Goal: Task Accomplishment & Management: Use online tool/utility

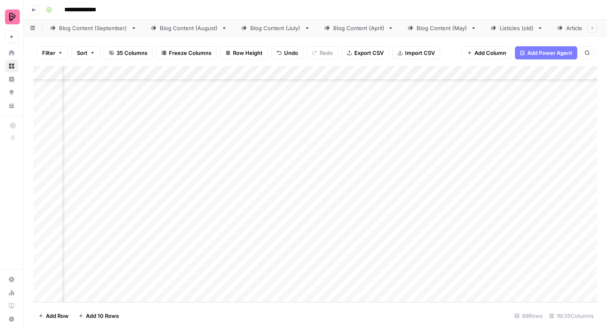
scroll to position [0, 263]
click at [540, 28] on div "Comparisons" at bounding box center [552, 28] width 34 height 8
click at [542, 87] on div "Add Column" at bounding box center [314, 184] width 563 height 236
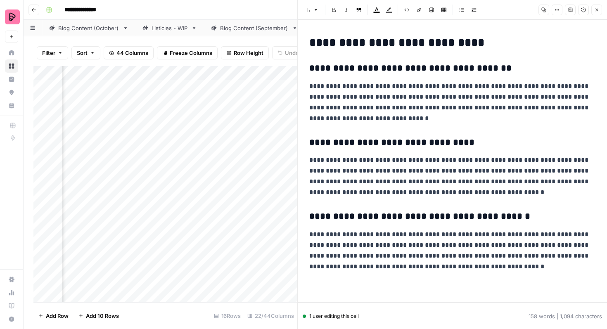
click at [599, 9] on button "Close" at bounding box center [596, 10] width 11 height 11
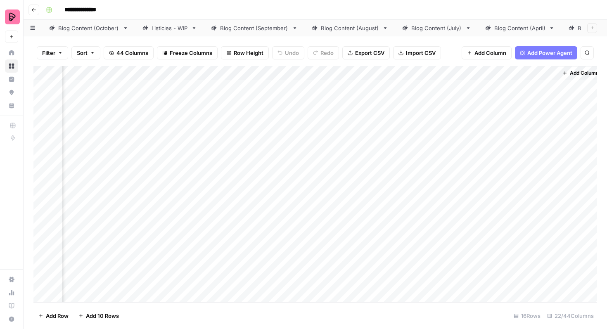
scroll to position [0, 1392]
click at [330, 86] on div "Add Column" at bounding box center [314, 184] width 563 height 236
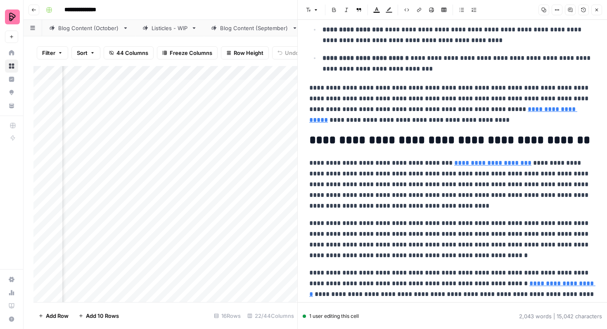
scroll to position [2909, 0]
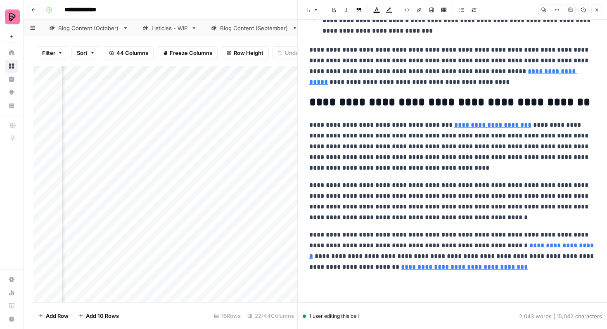
click at [597, 13] on button "Close" at bounding box center [596, 10] width 11 height 11
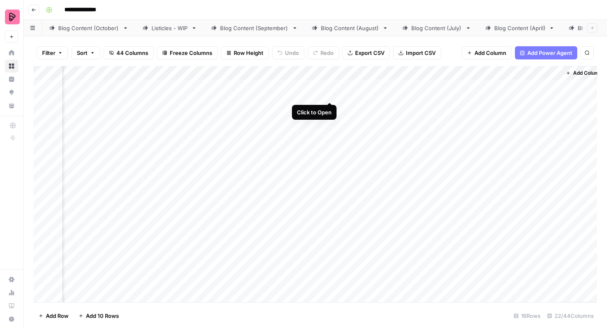
click at [333, 86] on div "Add Column" at bounding box center [314, 184] width 563 height 236
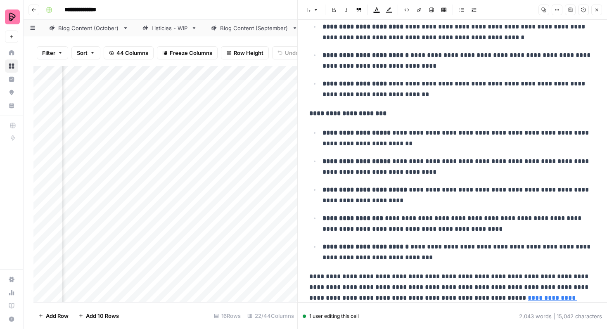
scroll to position [2674, 0]
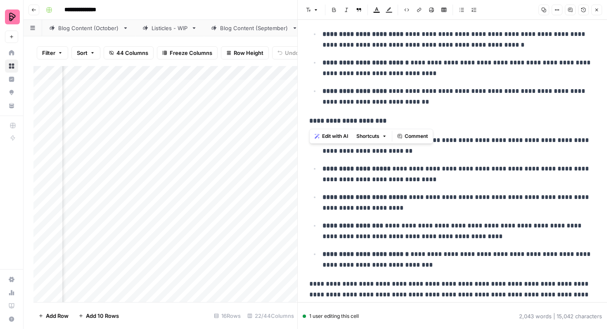
drag, startPoint x: 385, startPoint y: 121, endPoint x: 305, endPoint y: 121, distance: 80.1
copy strong "**********"
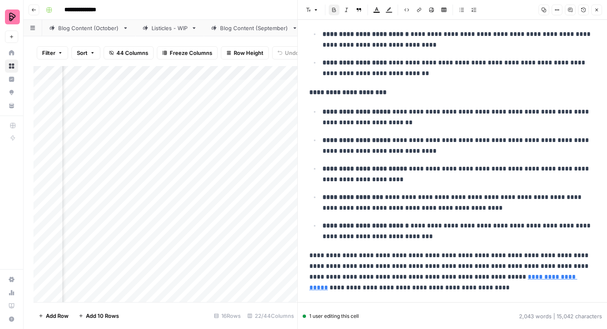
scroll to position [2702, 0]
drag, startPoint x: 597, startPoint y: 9, endPoint x: 535, endPoint y: 29, distance: 65.0
click at [597, 9] on icon "button" at bounding box center [596, 9] width 5 height 5
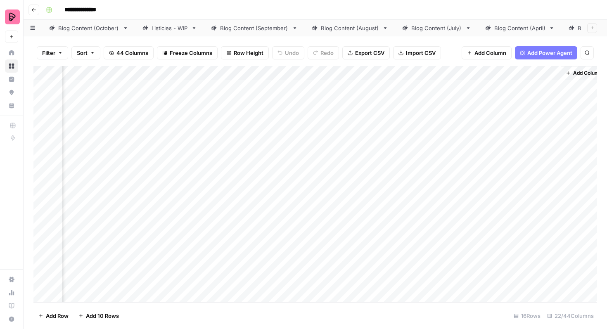
click at [173, 31] on div "Listicles - WIP" at bounding box center [169, 28] width 36 height 8
click at [545, 175] on div "Add Column" at bounding box center [314, 184] width 563 height 236
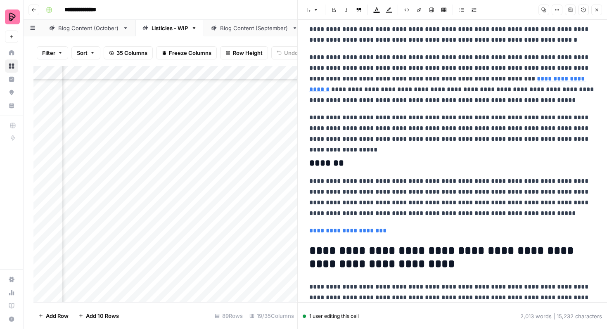
scroll to position [1027, 0]
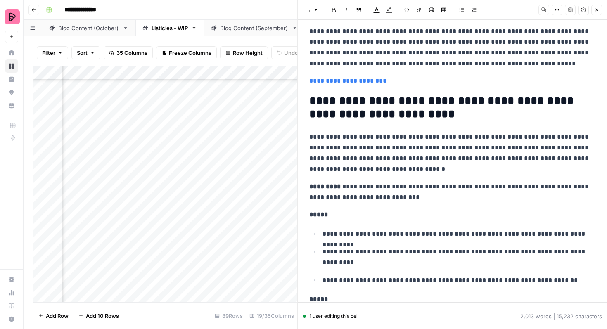
click at [598, 12] on icon "button" at bounding box center [596, 9] width 5 height 5
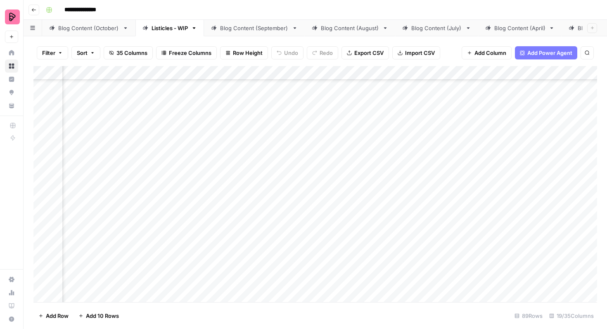
scroll to position [318, 329]
click at [359, 185] on div "Add Column" at bounding box center [314, 184] width 563 height 236
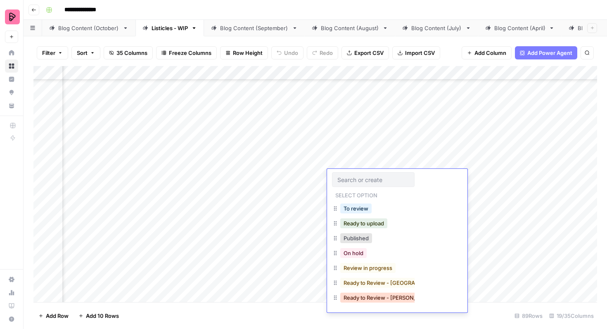
click at [371, 294] on button "Ready to Review - [PERSON_NAME]" at bounding box center [388, 298] width 97 height 10
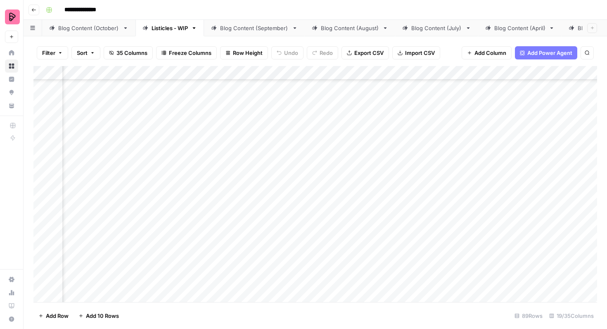
click at [374, 204] on div "Add Column" at bounding box center [314, 184] width 563 height 236
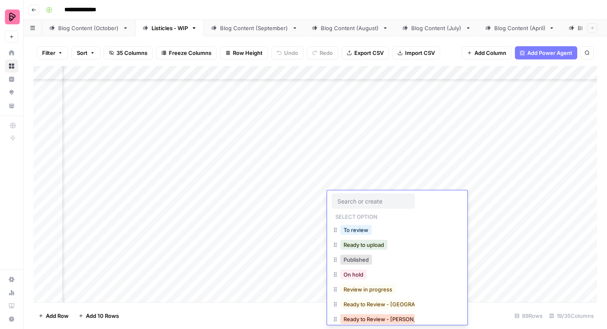
click at [380, 319] on button "Ready to Review - [PERSON_NAME]" at bounding box center [388, 319] width 97 height 10
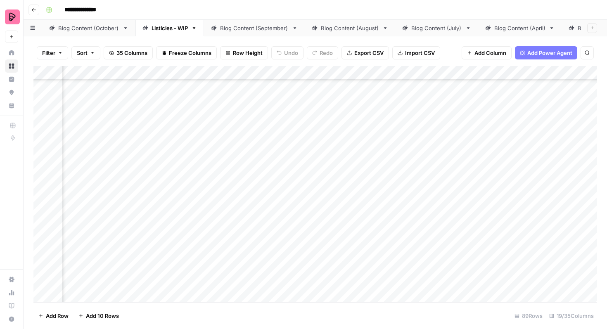
click at [379, 258] on div "Add Column" at bounding box center [314, 184] width 563 height 236
click at [377, 148] on div "Add Column" at bounding box center [314, 184] width 563 height 236
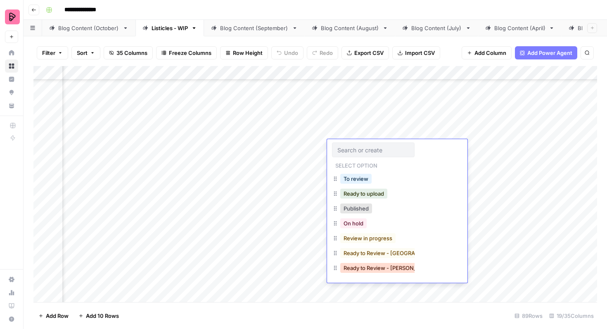
click at [384, 270] on button "Ready to Review - [PERSON_NAME]" at bounding box center [388, 268] width 97 height 10
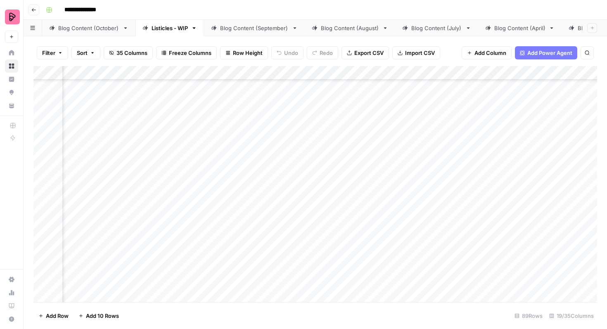
click at [376, 215] on div "Add Column" at bounding box center [314, 184] width 563 height 236
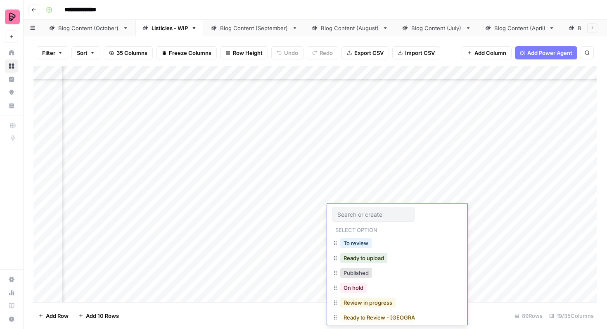
drag, startPoint x: 381, startPoint y: 317, endPoint x: 377, endPoint y: 310, distance: 7.8
click at [377, 310] on div "To review Ready to upload Published On hold Review in progress Ready to Review …" at bounding box center [373, 289] width 83 height 104
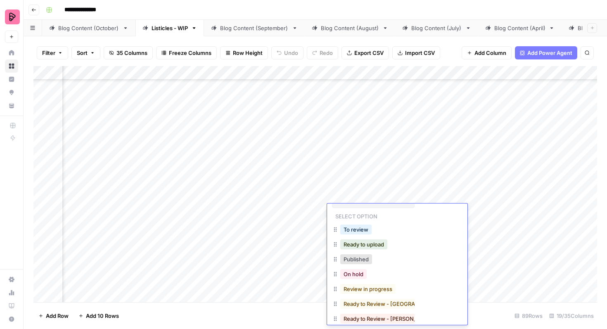
scroll to position [22, 0]
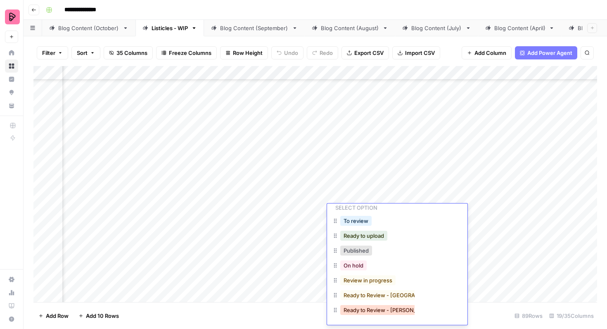
click at [378, 310] on button "Ready to Review - [PERSON_NAME]" at bounding box center [388, 310] width 97 height 10
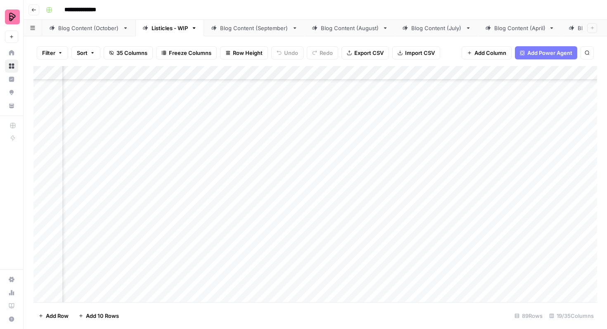
click at [372, 256] on div "Add Column" at bounding box center [314, 184] width 563 height 236
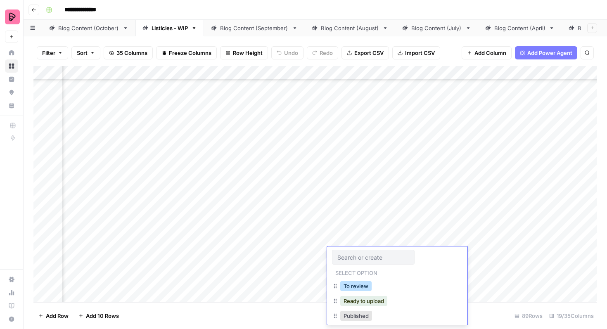
scroll to position [65, 0]
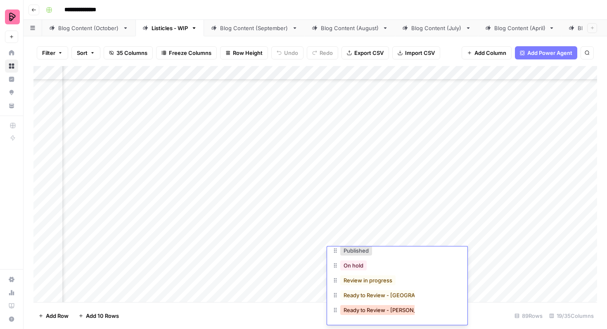
click at [379, 305] on button "Ready to Review - [PERSON_NAME]" at bounding box center [388, 310] width 97 height 10
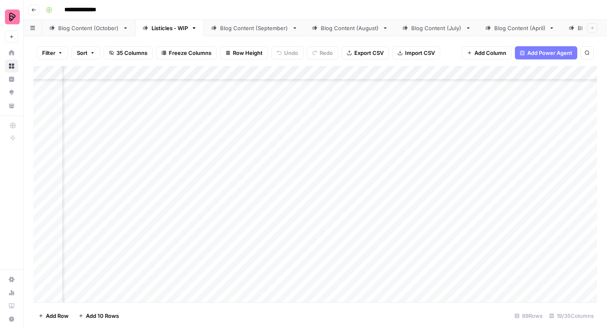
click at [367, 278] on div "Add Column" at bounding box center [314, 184] width 563 height 236
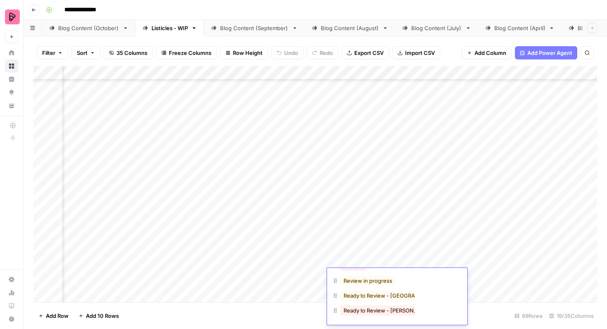
scroll to position [87, 0]
click at [374, 308] on button "Ready to Review - [PERSON_NAME]" at bounding box center [388, 310] width 97 height 10
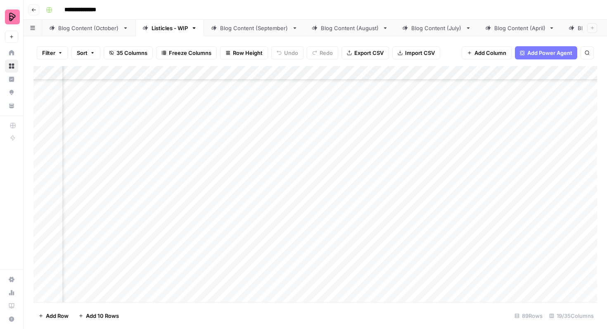
scroll to position [554, 329]
click at [374, 192] on div "Add Column" at bounding box center [314, 184] width 563 height 236
click at [369, 197] on div "Add Column" at bounding box center [314, 184] width 563 height 236
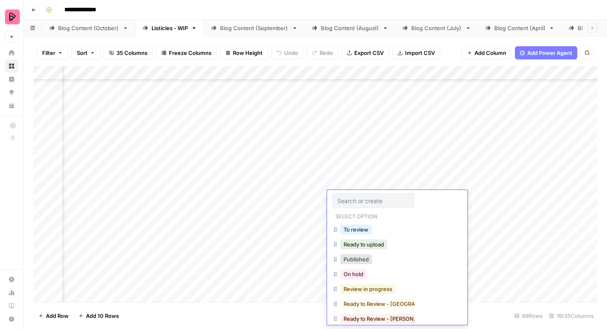
scroll to position [9, 0]
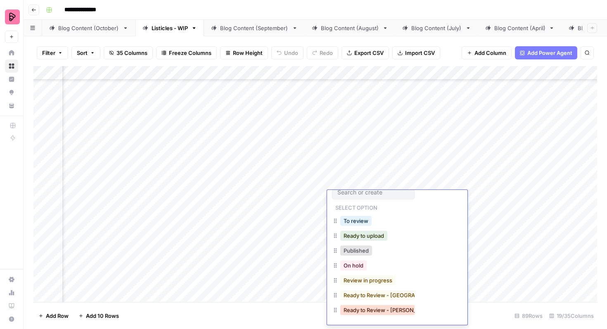
click at [386, 308] on button "Ready to Review - [PERSON_NAME]" at bounding box center [388, 310] width 97 height 10
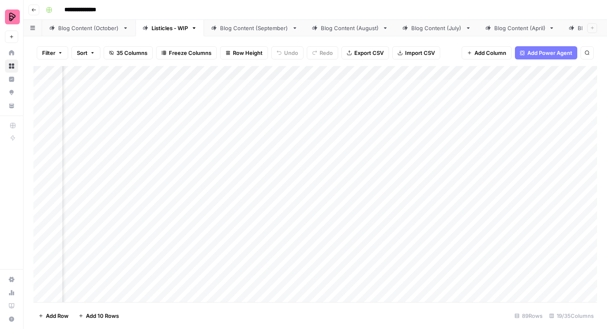
scroll to position [0, 448]
click at [457, 156] on div "Add Column" at bounding box center [314, 184] width 563 height 236
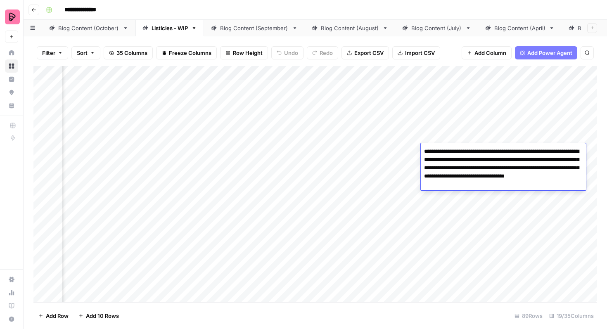
click at [300, 153] on div "Add Column" at bounding box center [314, 184] width 563 height 236
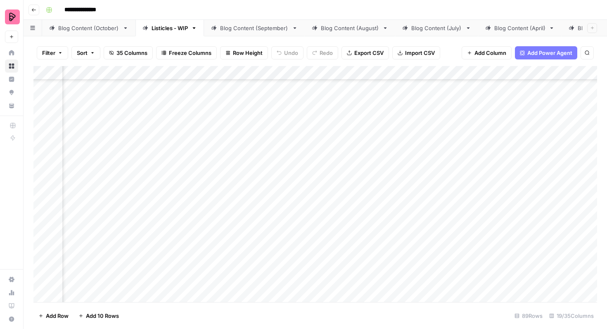
scroll to position [255, 445]
click at [369, 99] on div "Add Column" at bounding box center [314, 184] width 563 height 236
click at [226, 132] on div "Add Column" at bounding box center [314, 184] width 563 height 236
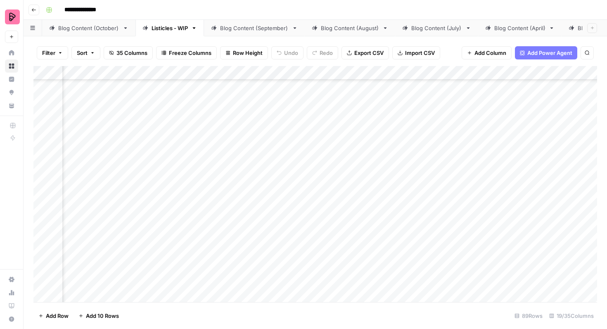
click at [213, 287] on div "Add Column" at bounding box center [314, 184] width 563 height 236
click at [278, 287] on div "Add Column" at bounding box center [314, 184] width 563 height 236
click at [440, 286] on div "Add Column" at bounding box center [314, 184] width 563 height 236
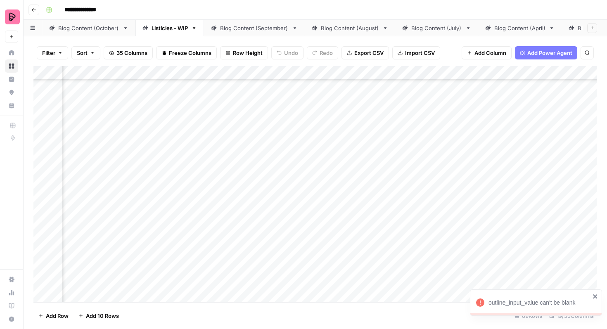
click at [309, 220] on div "Add Column" at bounding box center [314, 184] width 563 height 236
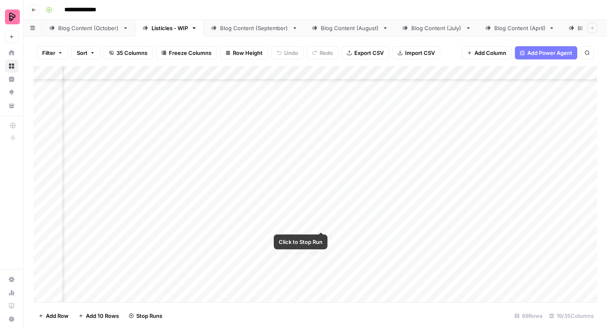
click at [319, 215] on div "Add Column" at bounding box center [314, 184] width 563 height 236
click at [346, 225] on div "Add Column" at bounding box center [314, 184] width 563 height 236
click at [103, 33] on link "Blog Content (October)" at bounding box center [88, 28] width 93 height 17
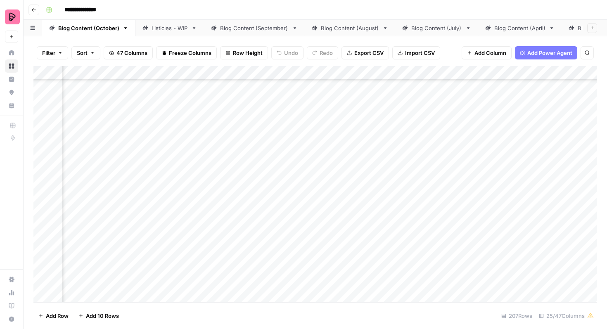
click at [43, 148] on div "Add Column" at bounding box center [314, 184] width 563 height 236
click at [43, 170] on div "Add Column" at bounding box center [314, 184] width 563 height 236
click at [43, 192] on div "Add Column" at bounding box center [314, 184] width 563 height 236
click at [43, 211] on div "Add Column" at bounding box center [314, 184] width 563 height 236
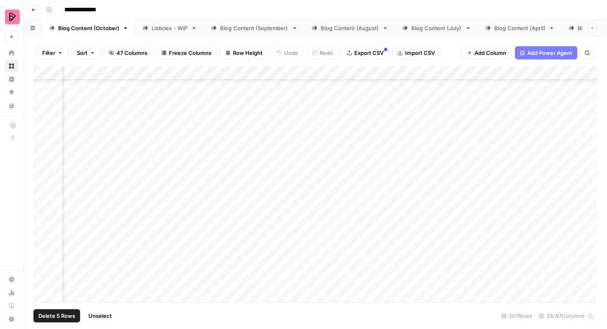
click at [42, 151] on div "Add Column" at bounding box center [314, 184] width 563 height 236
click at [40, 175] on div "Add Column" at bounding box center [314, 184] width 563 height 236
click at [40, 197] on div "Add Column" at bounding box center [314, 184] width 563 height 236
click at [43, 215] on div "Add Column" at bounding box center [314, 184] width 563 height 236
click at [43, 243] on div "Add Column" at bounding box center [314, 184] width 563 height 236
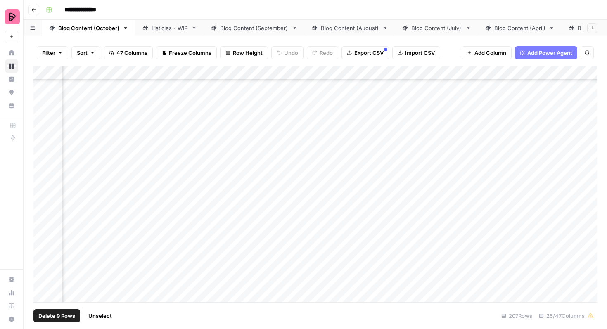
click at [42, 239] on div "Add Column" at bounding box center [314, 184] width 563 height 236
click at [42, 259] on div "Add Column" at bounding box center [314, 184] width 563 height 236
click at [44, 168] on div "Add Column" at bounding box center [314, 184] width 563 height 236
click at [43, 124] on div "Add Column" at bounding box center [314, 184] width 563 height 236
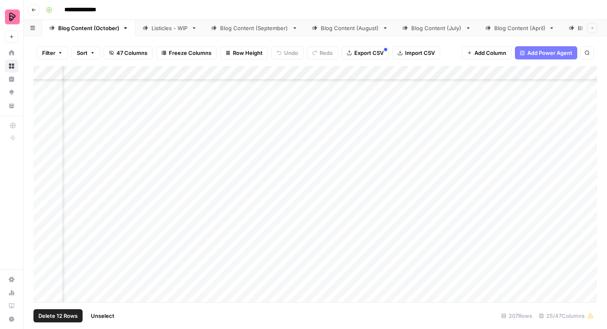
click at [43, 190] on div "Add Column" at bounding box center [314, 184] width 563 height 236
click at [42, 213] on div "Add Column" at bounding box center [314, 184] width 563 height 236
click at [42, 234] on div "Add Column" at bounding box center [314, 184] width 563 height 236
click at [42, 256] on div "Add Column" at bounding box center [314, 184] width 563 height 236
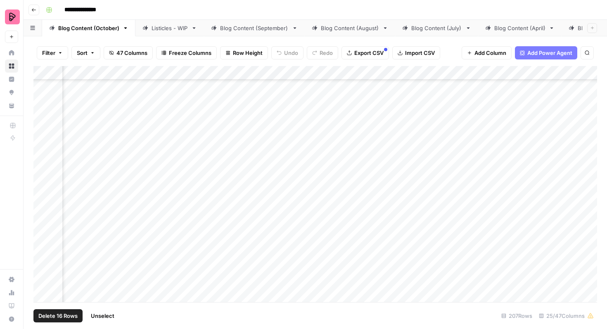
click at [43, 161] on div "Add Column" at bounding box center [314, 184] width 563 height 236
click at [43, 180] on div "Add Column" at bounding box center [314, 184] width 563 height 236
click at [42, 206] on div "Add Column" at bounding box center [314, 184] width 563 height 236
click at [42, 203] on div "Add Column" at bounding box center [314, 184] width 563 height 236
click at [42, 221] on div "Add Column" at bounding box center [314, 184] width 563 height 236
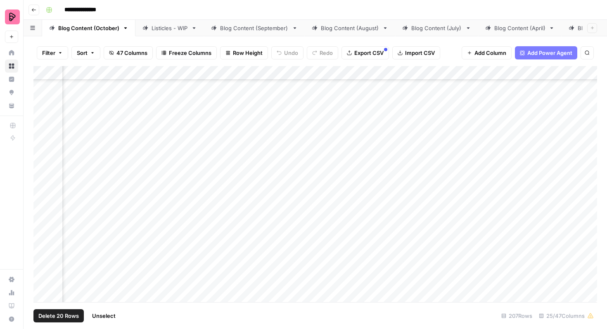
click at [43, 240] on div "Add Column" at bounding box center [314, 184] width 563 height 236
click at [42, 245] on div "Add Column" at bounding box center [314, 184] width 563 height 236
click at [43, 265] on div "Add Column" at bounding box center [314, 184] width 563 height 236
click at [42, 145] on div "Add Column" at bounding box center [314, 184] width 563 height 236
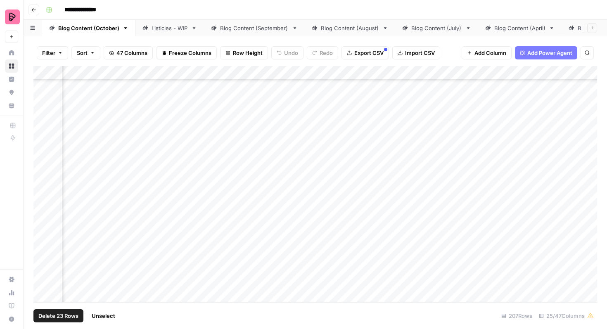
click at [42, 165] on div "Add Column" at bounding box center [314, 184] width 563 height 236
click at [42, 187] on div "Add Column" at bounding box center [314, 184] width 563 height 236
click at [44, 211] on div "Add Column" at bounding box center [314, 184] width 563 height 236
click at [44, 229] on div "Add Column" at bounding box center [314, 184] width 563 height 236
click at [43, 250] on div "Add Column" at bounding box center [314, 184] width 563 height 236
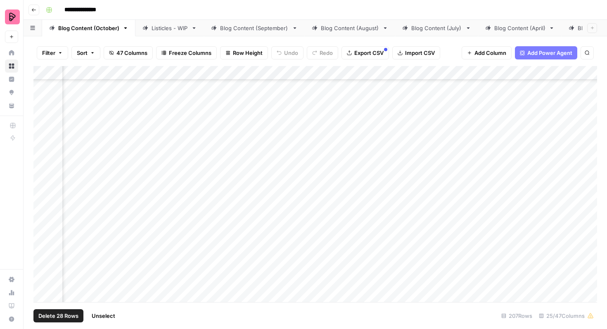
scroll to position [1883, 444]
click at [42, 139] on div "Add Column" at bounding box center [314, 184] width 563 height 236
click at [42, 161] on div "Add Column" at bounding box center [314, 184] width 563 height 236
click at [43, 181] on div "Add Column" at bounding box center [314, 184] width 563 height 236
click at [42, 203] on div "Add Column" at bounding box center [314, 184] width 563 height 236
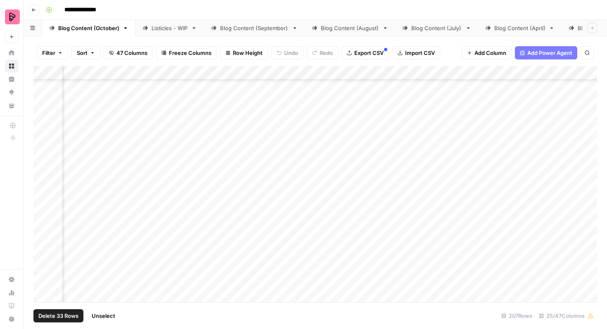
click at [42, 224] on div "Add Column" at bounding box center [314, 184] width 563 height 236
click at [42, 249] on div "Add Column" at bounding box center [314, 184] width 563 height 236
click at [42, 269] on div "Add Column" at bounding box center [314, 184] width 563 height 236
click at [45, 175] on div "Add Column" at bounding box center [314, 184] width 563 height 236
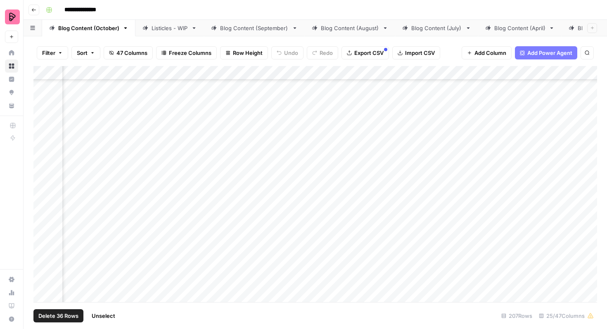
click at [42, 196] on div "Add Column" at bounding box center [314, 184] width 563 height 236
click at [43, 226] on div "Add Column" at bounding box center [314, 184] width 563 height 236
click at [43, 221] on div "Add Column" at bounding box center [314, 184] width 563 height 236
click at [42, 241] on div "Add Column" at bounding box center [314, 184] width 563 height 236
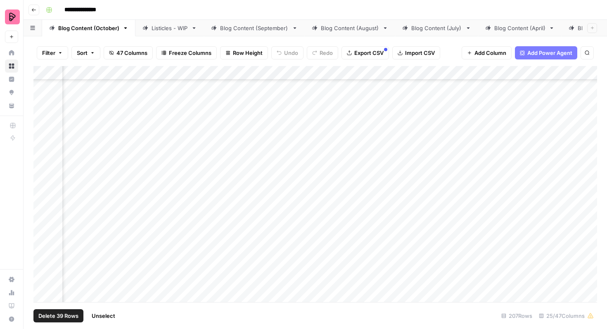
click at [43, 165] on div "Add Column" at bounding box center [314, 184] width 563 height 236
click at [43, 187] on div "Add Column" at bounding box center [314, 184] width 563 height 236
click at [43, 208] on div "Add Column" at bounding box center [314, 184] width 563 height 236
click at [42, 228] on div "Add Column" at bounding box center [314, 184] width 563 height 236
click at [42, 251] on div "Add Column" at bounding box center [314, 184] width 563 height 236
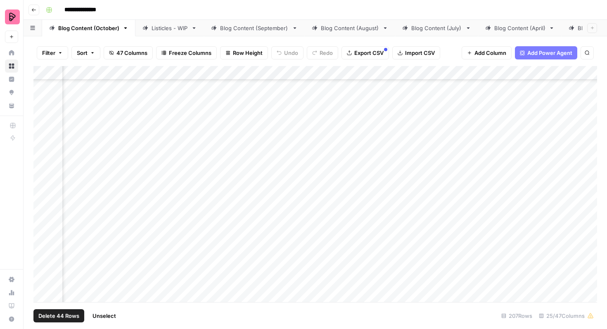
click at [42, 274] on div "Add Column" at bounding box center [314, 184] width 563 height 236
click at [43, 144] on div "Add Column" at bounding box center [314, 184] width 563 height 236
click at [43, 162] on div "Add Column" at bounding box center [314, 184] width 563 height 236
click at [43, 190] on div "Add Column" at bounding box center [314, 184] width 563 height 236
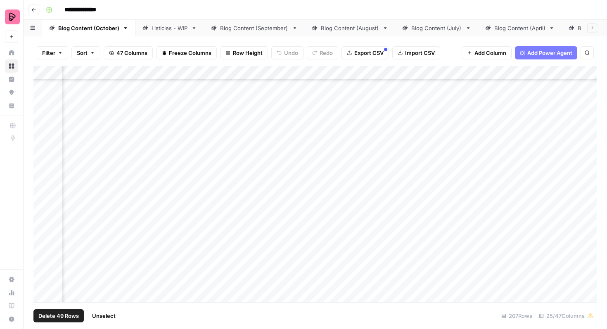
click at [43, 207] on div "Add Column" at bounding box center [314, 184] width 563 height 236
click at [43, 227] on div "Add Column" at bounding box center [314, 184] width 563 height 236
click at [43, 252] on div "Add Column" at bounding box center [314, 184] width 563 height 236
click at [43, 147] on div "Add Column" at bounding box center [314, 184] width 563 height 236
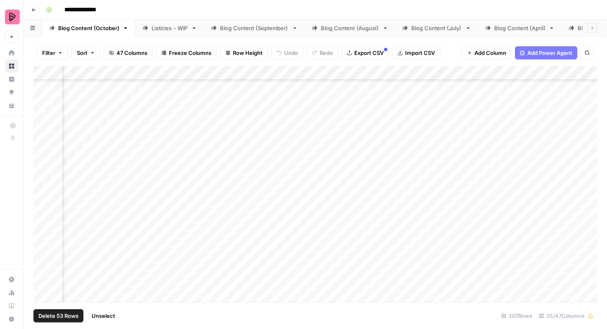
click at [43, 167] on div "Add Column" at bounding box center [314, 184] width 563 height 236
click at [43, 189] on div "Add Column" at bounding box center [314, 184] width 563 height 236
click at [43, 210] on div "Add Column" at bounding box center [314, 184] width 563 height 236
click at [42, 232] on div "Add Column" at bounding box center [314, 184] width 563 height 236
click at [42, 253] on div "Add Column" at bounding box center [314, 184] width 563 height 236
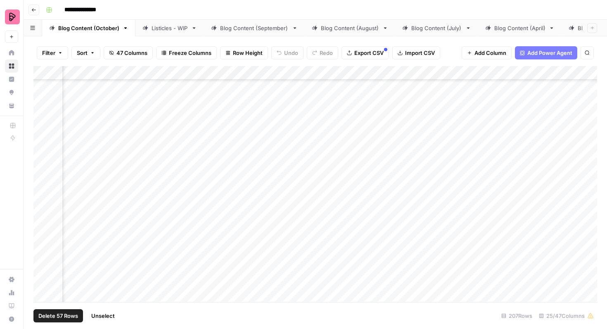
scroll to position [2503, 444]
click at [42, 142] on div "Add Column" at bounding box center [314, 184] width 563 height 236
click at [42, 164] on div "Add Column" at bounding box center [314, 184] width 563 height 236
click at [43, 184] on div "Add Column" at bounding box center [314, 184] width 563 height 236
click at [43, 206] on div "Add Column" at bounding box center [314, 184] width 563 height 236
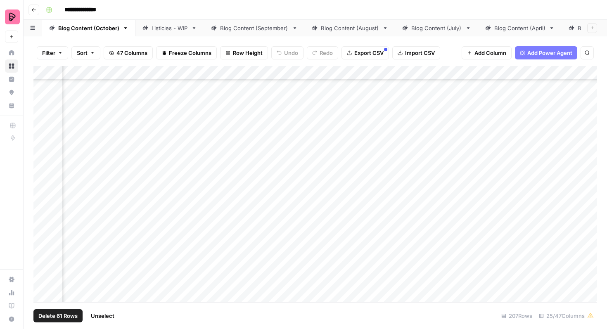
click at [43, 226] on div "Add Column" at bounding box center [314, 184] width 563 height 236
click at [43, 247] on div "Add Column" at bounding box center [314, 184] width 563 height 236
click at [43, 147] on div "Add Column" at bounding box center [314, 184] width 563 height 236
click at [43, 166] on div "Add Column" at bounding box center [314, 184] width 563 height 236
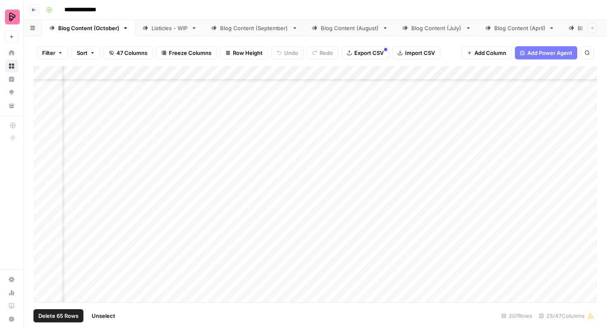
click at [43, 187] on div "Add Column" at bounding box center [314, 184] width 563 height 236
click at [42, 102] on div "Add Column" at bounding box center [314, 184] width 563 height 236
click at [42, 126] on div "Add Column" at bounding box center [314, 184] width 563 height 236
click at [43, 141] on div "Add Column" at bounding box center [314, 184] width 563 height 236
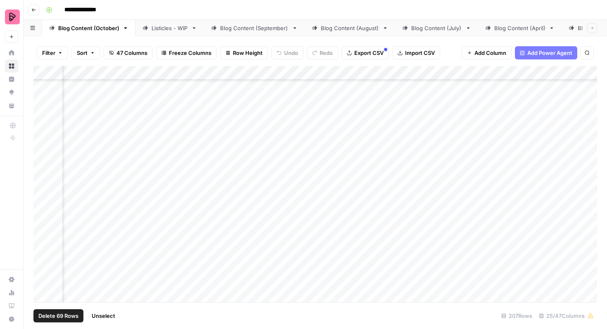
click at [43, 165] on div "Add Column" at bounding box center [314, 184] width 563 height 236
click at [43, 187] on div "Add Column" at bounding box center [314, 184] width 563 height 236
click at [43, 209] on div "Add Column" at bounding box center [314, 184] width 563 height 236
click at [43, 228] on div "Add Column" at bounding box center [314, 184] width 563 height 236
click at [44, 247] on div "Add Column" at bounding box center [314, 184] width 563 height 236
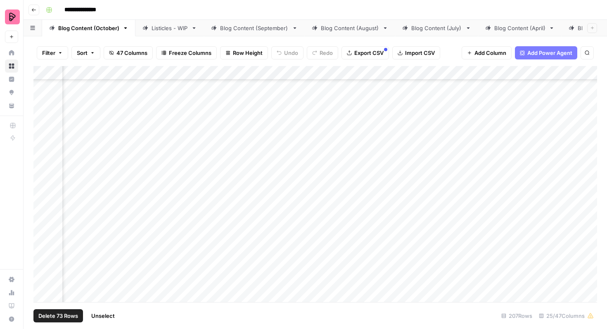
scroll to position [2773, 444]
click at [42, 217] on div "Add Column" at bounding box center [314, 184] width 563 height 236
click at [42, 236] on div "Add Column" at bounding box center [314, 184] width 563 height 236
click at [43, 148] on div "Add Column" at bounding box center [314, 184] width 563 height 236
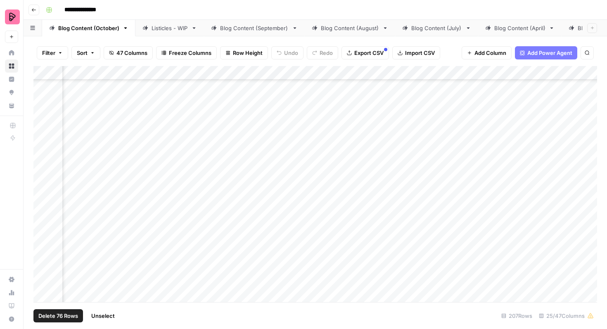
click at [43, 168] on div "Add Column" at bounding box center [314, 184] width 563 height 236
click at [43, 187] on div "Add Column" at bounding box center [314, 184] width 563 height 236
click at [43, 204] on div "Add Column" at bounding box center [314, 184] width 563 height 236
click at [43, 208] on div "Add Column" at bounding box center [314, 184] width 563 height 236
click at [41, 231] on div "Add Column" at bounding box center [314, 184] width 563 height 236
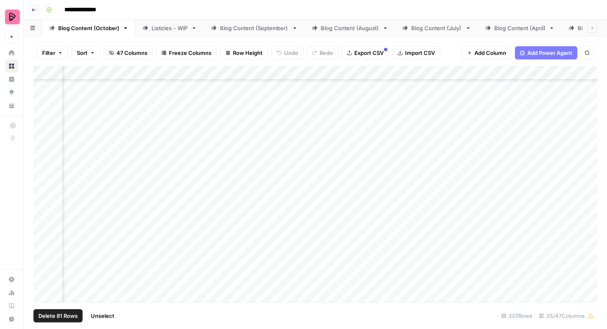
click at [42, 252] on div "Add Column" at bounding box center [314, 184] width 563 height 236
click at [43, 274] on div "Add Column" at bounding box center [314, 184] width 563 height 236
click at [43, 123] on div "Add Column" at bounding box center [314, 184] width 563 height 236
click at [43, 144] on div "Add Column" at bounding box center [314, 184] width 563 height 236
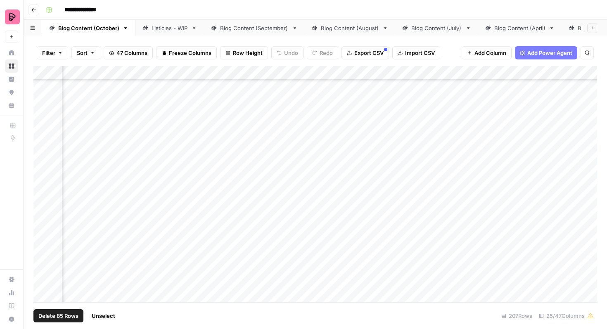
click at [43, 167] on div "Add Column" at bounding box center [314, 184] width 563 height 236
click at [43, 189] on div "Add Column" at bounding box center [314, 184] width 563 height 236
click at [43, 210] on div "Add Column" at bounding box center [314, 184] width 563 height 236
click at [43, 232] on div "Add Column" at bounding box center [314, 184] width 563 height 236
click at [43, 250] on div "Add Column" at bounding box center [314, 184] width 563 height 236
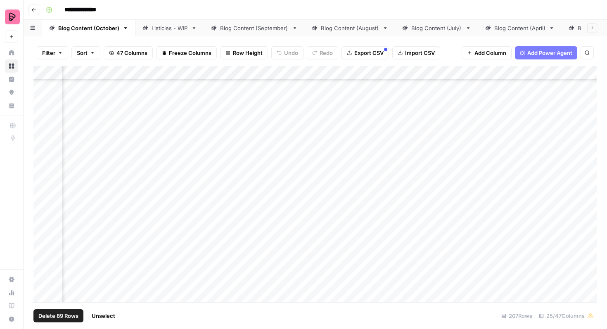
click at [43, 269] on div "Add Column" at bounding box center [314, 184] width 563 height 236
click at [43, 274] on div "Add Column" at bounding box center [314, 184] width 563 height 236
click at [42, 203] on div "Add Column" at bounding box center [314, 184] width 563 height 236
click at [42, 183] on div "Add Column" at bounding box center [314, 184] width 563 height 236
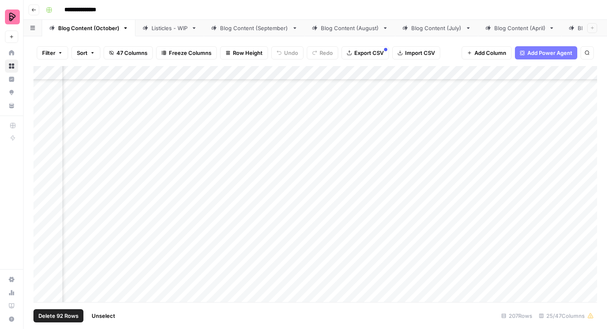
click at [44, 163] on div "Add Column" at bounding box center [314, 184] width 563 height 236
click at [43, 140] on div "Add Column" at bounding box center [314, 184] width 563 height 236
click at [43, 116] on div "Add Column" at bounding box center [314, 184] width 563 height 236
click at [42, 101] on div "Add Column" at bounding box center [314, 184] width 563 height 236
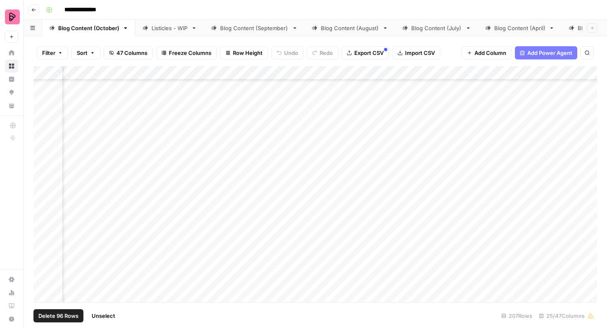
click at [43, 232] on div "Add Column" at bounding box center [314, 184] width 563 height 236
click at [43, 215] on div "Add Column" at bounding box center [314, 184] width 563 height 236
click at [43, 192] on div "Add Column" at bounding box center [314, 184] width 563 height 236
click at [43, 171] on div "Add Column" at bounding box center [314, 184] width 563 height 236
click at [43, 149] on div "Add Column" at bounding box center [314, 184] width 563 height 236
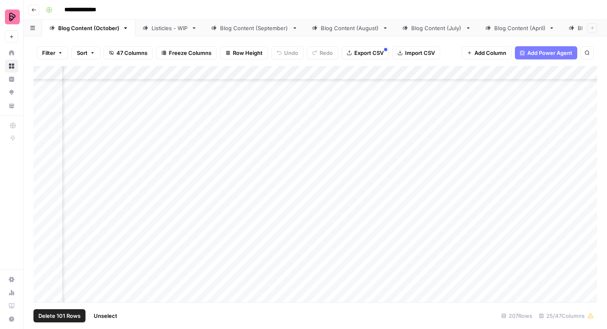
scroll to position [3169, 444]
click at [43, 268] on div "Add Column" at bounding box center [314, 184] width 563 height 236
click at [43, 249] on div "Add Column" at bounding box center [314, 184] width 563 height 236
click at [43, 223] on div "Add Column" at bounding box center [314, 184] width 563 height 236
click at [43, 208] on div "Add Column" at bounding box center [314, 184] width 563 height 236
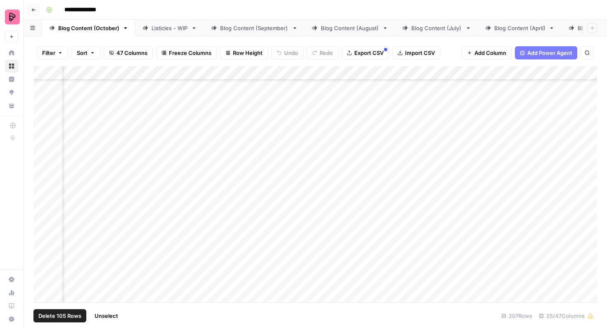
click at [42, 184] on div "Add Column" at bounding box center [314, 184] width 563 height 236
click at [107, 317] on span "Unselect" at bounding box center [107, 316] width 24 height 8
click at [177, 24] on div "Listicles - WIP" at bounding box center [169, 28] width 36 height 8
click at [95, 33] on link "Blog Content (October)" at bounding box center [88, 28] width 93 height 17
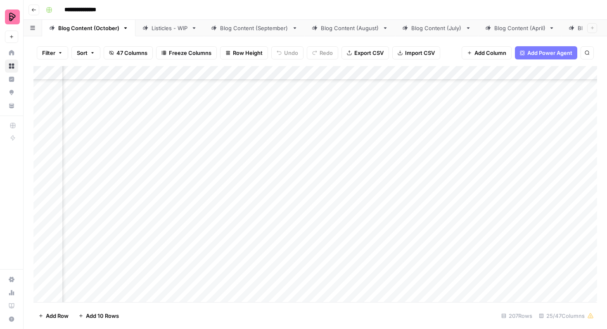
scroll to position [2143, 376]
click at [179, 27] on div "Listicles - WIP" at bounding box center [169, 28] width 36 height 8
click at [44, 115] on div "Add Column" at bounding box center [314, 184] width 563 height 236
click at [42, 140] on div "Add Column" at bounding box center [314, 184] width 563 height 236
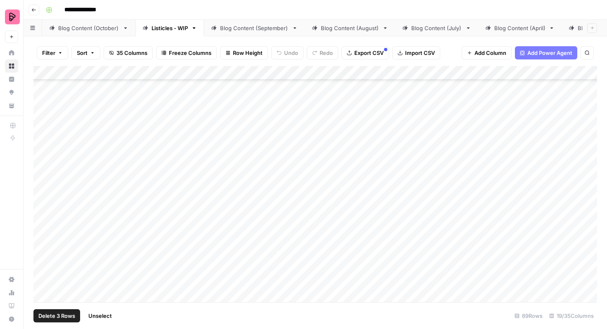
click at [41, 157] on div "Add Column" at bounding box center [314, 184] width 563 height 236
click at [41, 180] on div "Add Column" at bounding box center [314, 184] width 563 height 236
click at [41, 202] on div "Add Column" at bounding box center [314, 184] width 563 height 236
click at [41, 223] on div "Add Column" at bounding box center [314, 184] width 563 height 236
click at [41, 243] on div "Add Column" at bounding box center [314, 184] width 563 height 236
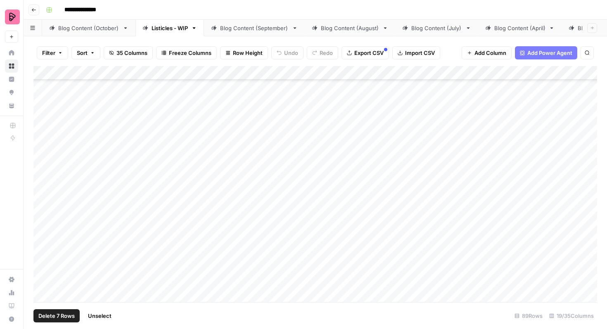
scroll to position [807, 0]
click at [41, 120] on div "Add Column" at bounding box center [314, 184] width 563 height 236
click at [41, 142] on div "Add Column" at bounding box center [314, 184] width 563 height 236
click at [42, 161] on div "Add Column" at bounding box center [314, 184] width 563 height 236
click at [42, 186] on div "Add Column" at bounding box center [314, 184] width 563 height 236
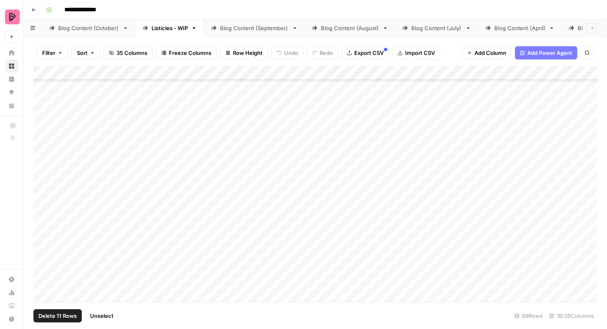
click at [42, 205] on div "Add Column" at bounding box center [314, 184] width 563 height 236
click at [42, 230] on div "Add Column" at bounding box center [314, 184] width 563 height 236
click at [42, 248] on div "Add Column" at bounding box center [314, 184] width 563 height 236
click at [42, 133] on div "Add Column" at bounding box center [314, 184] width 563 height 236
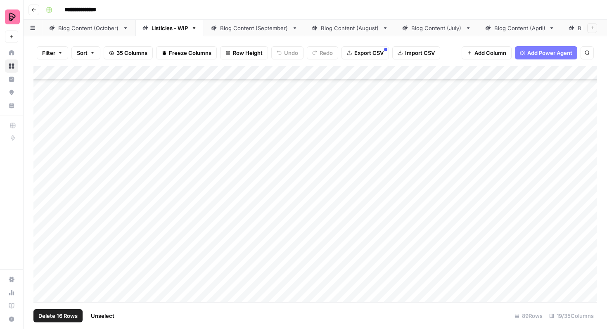
click at [42, 155] on div "Add Column" at bounding box center [314, 184] width 563 height 236
click at [42, 174] on div "Add Column" at bounding box center [314, 184] width 563 height 236
click at [41, 198] on div "Add Column" at bounding box center [314, 184] width 563 height 236
click at [41, 215] on div "Add Column" at bounding box center [314, 184] width 563 height 236
click at [42, 241] on div "Add Column" at bounding box center [314, 184] width 563 height 236
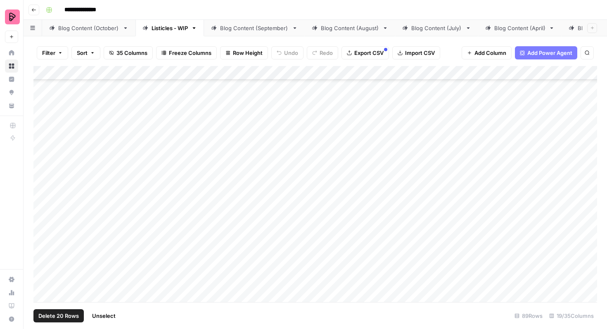
scroll to position [1081, 0]
click at [42, 124] on div "Add Column" at bounding box center [314, 184] width 563 height 236
click at [43, 147] on div "Add Column" at bounding box center [314, 184] width 563 height 236
click at [43, 170] on div "Add Column" at bounding box center [314, 184] width 563 height 236
click at [42, 189] on div "Add Column" at bounding box center [314, 184] width 563 height 236
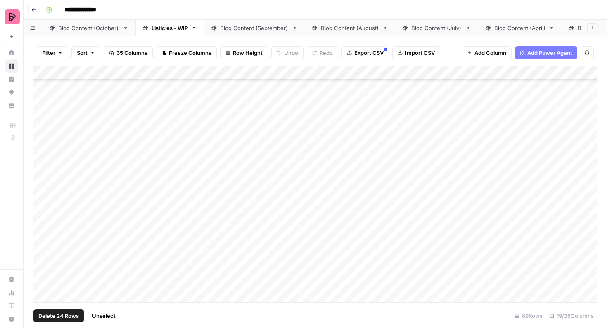
click at [42, 207] on div "Add Column" at bounding box center [314, 184] width 563 height 236
click at [42, 214] on div "Add Column" at bounding box center [314, 184] width 563 height 236
click at [42, 232] on div "Add Column" at bounding box center [314, 184] width 563 height 236
click at [43, 253] on div "Add Column" at bounding box center [314, 184] width 563 height 236
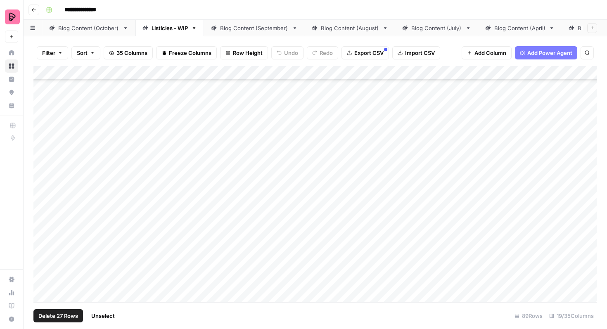
click at [40, 110] on div "Add Column" at bounding box center [314, 184] width 563 height 236
click at [42, 132] on div "Add Column" at bounding box center [314, 184] width 563 height 236
click at [43, 152] on div "Add Column" at bounding box center [314, 184] width 563 height 236
click at [43, 173] on div "Add Column" at bounding box center [314, 184] width 563 height 236
click at [43, 194] on div "Add Column" at bounding box center [314, 184] width 563 height 236
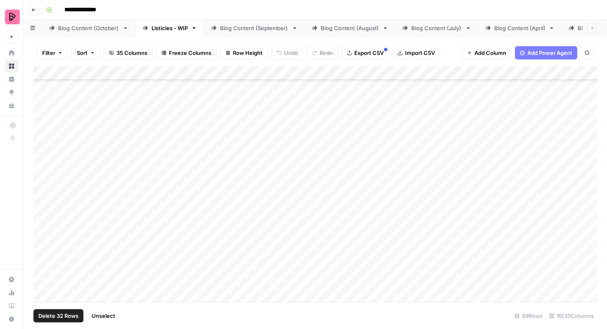
click at [41, 218] on div "Add Column" at bounding box center [314, 184] width 563 height 236
click at [41, 239] on div "Add Column" at bounding box center [314, 184] width 563 height 236
click at [41, 258] on div "Add Column" at bounding box center [314, 184] width 563 height 236
click at [43, 230] on div "Add Column" at bounding box center [314, 184] width 563 height 236
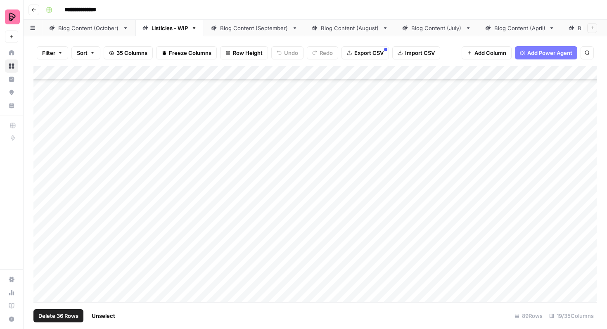
click at [43, 253] on div "Add Column" at bounding box center [314, 184] width 563 height 236
click at [41, 274] on div "Add Column" at bounding box center [314, 184] width 563 height 236
click at [43, 152] on div "Add Column" at bounding box center [314, 184] width 563 height 236
click at [43, 176] on div "Add Column" at bounding box center [314, 184] width 563 height 236
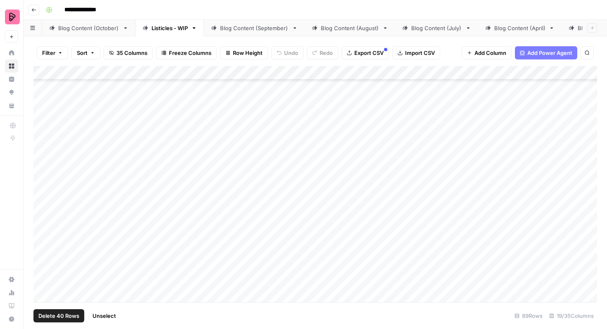
click at [43, 197] on div "Add Column" at bounding box center [314, 184] width 563 height 236
click at [40, 217] on div "Add Column" at bounding box center [314, 184] width 563 height 236
click at [43, 236] on div "Add Column" at bounding box center [314, 184] width 563 height 236
click at [42, 255] on div "Add Column" at bounding box center [314, 184] width 563 height 236
click at [42, 280] on div "Add Column" at bounding box center [314, 184] width 563 height 236
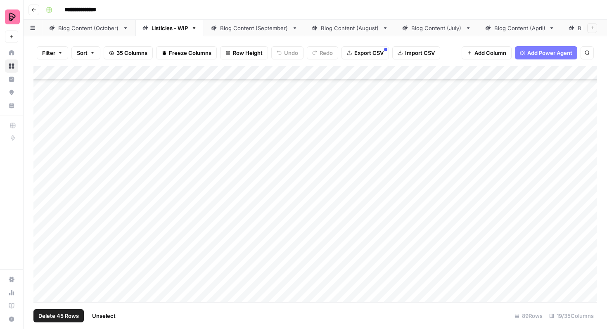
scroll to position [1606, 0]
click at [42, 139] on div "Add Column" at bounding box center [314, 184] width 563 height 236
click at [42, 159] on div "Add Column" at bounding box center [314, 184] width 563 height 236
click at [44, 178] on div "Add Column" at bounding box center [314, 184] width 563 height 236
click at [44, 201] on div "Add Column" at bounding box center [314, 184] width 563 height 236
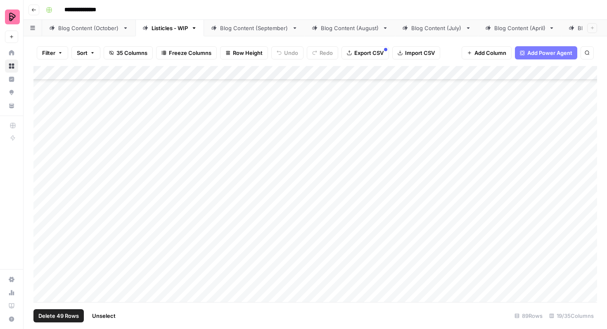
click at [41, 224] on div "Add Column" at bounding box center [314, 184] width 563 height 236
click at [41, 243] on div "Add Column" at bounding box center [314, 184] width 563 height 236
click at [43, 217] on div "Add Column" at bounding box center [314, 184] width 563 height 236
click at [43, 240] on div "Add Column" at bounding box center [314, 184] width 563 height 236
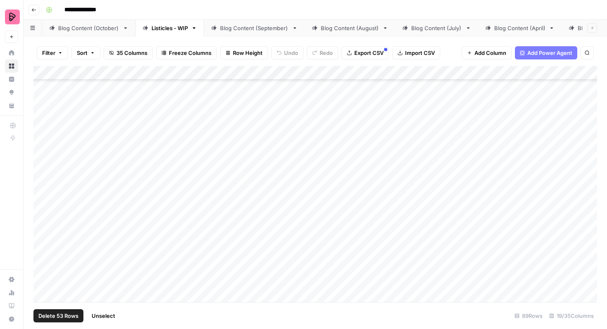
click at [109, 315] on span "Unselect" at bounding box center [104, 316] width 24 height 8
click at [71, 27] on div "Blog Content (October)" at bounding box center [88, 28] width 61 height 8
click at [43, 140] on div "Add Column" at bounding box center [314, 184] width 563 height 236
click at [43, 164] on div "Add Column" at bounding box center [314, 184] width 563 height 236
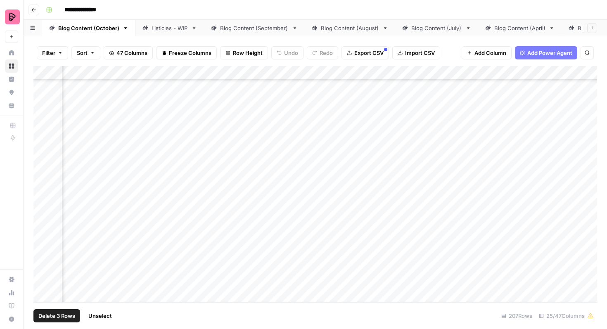
click at [43, 182] on div "Add Column" at bounding box center [314, 184] width 563 height 236
click at [43, 203] on div "Add Column" at bounding box center [314, 184] width 563 height 236
click at [43, 226] on div "Add Column" at bounding box center [314, 184] width 563 height 236
click at [43, 247] on div "Add Column" at bounding box center [314, 184] width 563 height 236
click at [43, 268] on div "Add Column" at bounding box center [314, 184] width 563 height 236
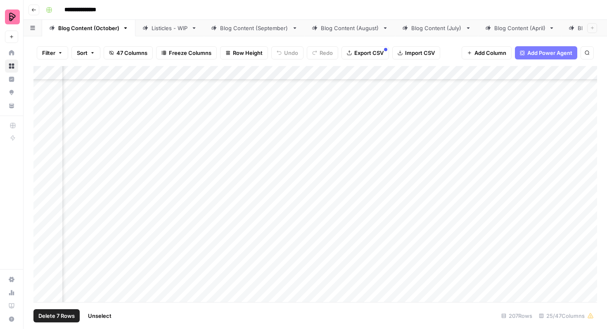
scroll to position [1348, 371]
click at [41, 159] on div "Add Column" at bounding box center [314, 184] width 563 height 236
click at [42, 179] on div "Add Column" at bounding box center [314, 184] width 563 height 236
click at [42, 201] on div "Add Column" at bounding box center [314, 184] width 563 height 236
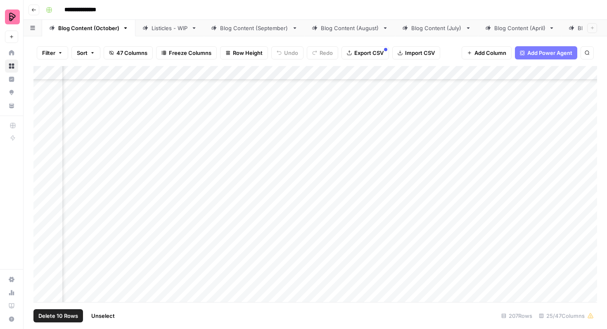
click at [42, 102] on div "Add Column" at bounding box center [314, 184] width 563 height 236
click at [42, 149] on div "Add Column" at bounding box center [314, 184] width 563 height 236
click at [42, 170] on div "Add Column" at bounding box center [314, 184] width 563 height 236
click at [44, 190] on div "Add Column" at bounding box center [314, 184] width 563 height 236
click at [44, 210] on div "Add Column" at bounding box center [314, 184] width 563 height 236
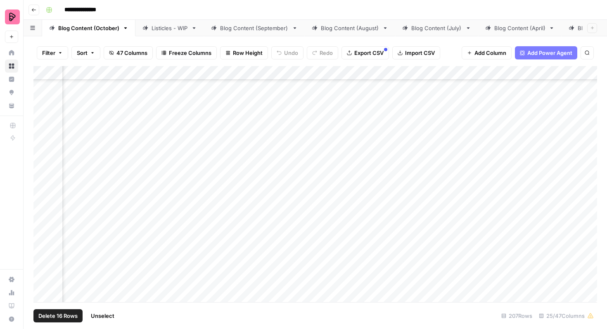
click at [43, 230] on div "Add Column" at bounding box center [314, 184] width 563 height 236
click at [43, 253] on div "Add Column" at bounding box center [314, 184] width 563 height 236
click at [41, 276] on div "Add Column" at bounding box center [314, 184] width 563 height 236
click at [43, 168] on div "Add Column" at bounding box center [314, 184] width 563 height 236
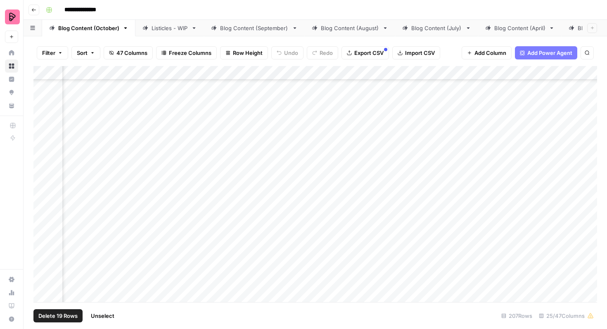
click at [43, 185] on div "Add Column" at bounding box center [314, 184] width 563 height 236
click at [43, 210] on div "Add Column" at bounding box center [314, 184] width 563 height 236
click at [43, 229] on div "Add Column" at bounding box center [314, 184] width 563 height 236
click at [43, 248] on div "Add Column" at bounding box center [314, 184] width 563 height 236
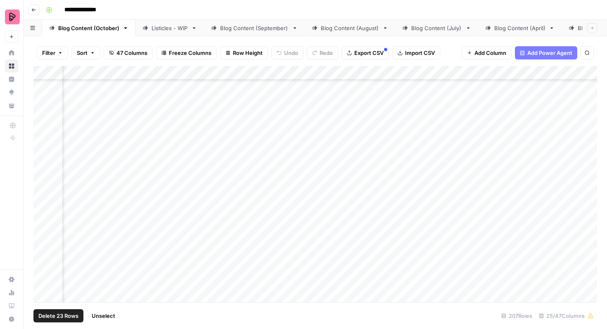
click at [42, 137] on div "Add Column" at bounding box center [314, 184] width 563 height 236
click at [42, 158] on div "Add Column" at bounding box center [314, 184] width 563 height 236
click at [42, 180] on div "Add Column" at bounding box center [314, 184] width 563 height 236
click at [43, 199] on div "Add Column" at bounding box center [314, 184] width 563 height 236
click at [43, 222] on div "Add Column" at bounding box center [314, 184] width 563 height 236
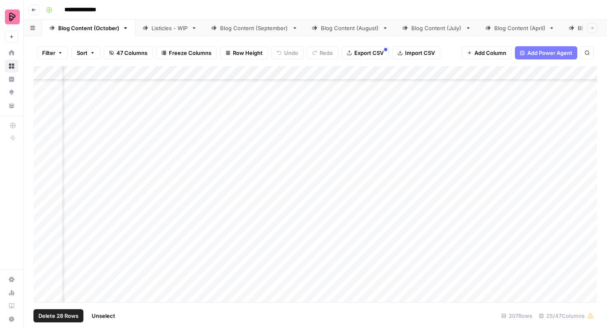
click at [43, 246] on div "Add Column" at bounding box center [314, 184] width 563 height 236
click at [43, 267] on div "Add Column" at bounding box center [314, 184] width 563 height 236
click at [42, 181] on div "Add Column" at bounding box center [314, 184] width 563 height 236
click at [42, 205] on div "Add Column" at bounding box center [314, 184] width 563 height 236
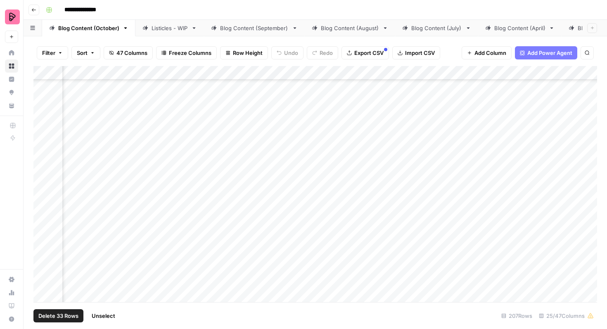
click at [42, 222] on div "Add Column" at bounding box center [314, 184] width 563 height 236
click at [41, 245] on div "Add Column" at bounding box center [314, 184] width 563 height 236
click at [41, 268] on div "Add Column" at bounding box center [314, 184] width 563 height 236
click at [43, 173] on div "Add Column" at bounding box center [314, 184] width 563 height 236
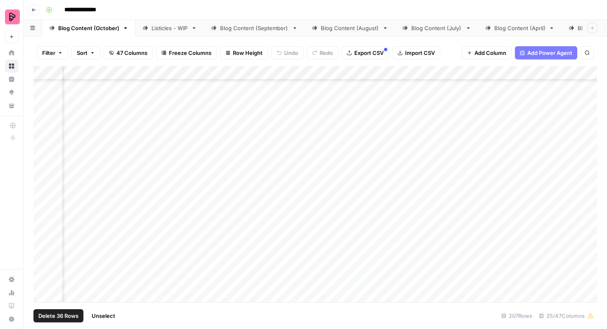
click at [43, 205] on div "Add Column" at bounding box center [314, 184] width 563 height 236
click at [43, 194] on div "Add Column" at bounding box center [314, 184] width 563 height 236
click at [43, 215] on div "Add Column" at bounding box center [314, 184] width 563 height 236
click at [43, 234] on div "Add Column" at bounding box center [314, 184] width 563 height 236
click at [43, 262] on div "Add Column" at bounding box center [314, 184] width 563 height 236
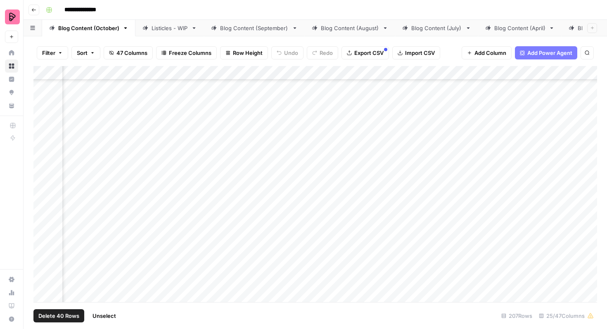
scroll to position [2129, 371]
click at [43, 151] on div "Add Column" at bounding box center [314, 184] width 563 height 236
click at [42, 170] on div "Add Column" at bounding box center [314, 184] width 563 height 236
click at [42, 196] on div "Add Column" at bounding box center [314, 184] width 563 height 236
click at [42, 217] on div "Add Column" at bounding box center [314, 184] width 563 height 236
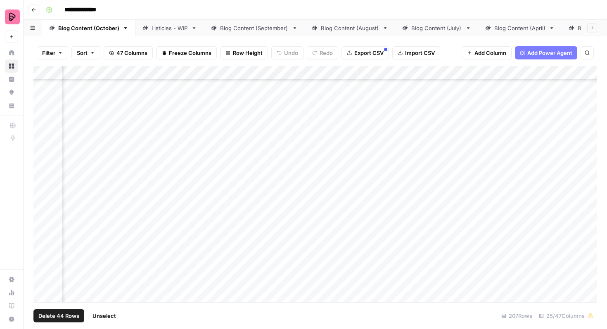
click at [42, 236] on div "Add Column" at bounding box center [314, 184] width 563 height 236
click at [42, 260] on div "Add Column" at bounding box center [314, 184] width 563 height 236
click at [41, 279] on div "Add Column" at bounding box center [314, 184] width 563 height 236
click at [42, 135] on div "Add Column" at bounding box center [314, 184] width 563 height 236
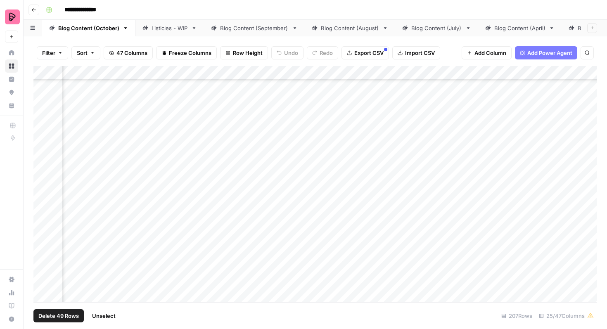
click at [42, 154] on div "Add Column" at bounding box center [314, 184] width 563 height 236
click at [42, 170] on div "Add Column" at bounding box center [314, 184] width 563 height 236
click at [42, 175] on div "Add Column" at bounding box center [314, 184] width 563 height 236
click at [105, 316] on span "Unselect" at bounding box center [104, 316] width 24 height 8
click at [182, 30] on div "Listicles - WIP" at bounding box center [169, 28] width 36 height 8
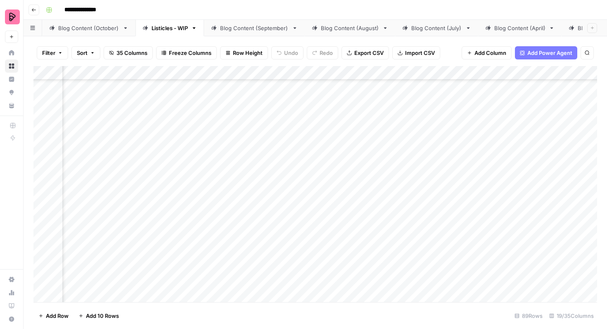
scroll to position [617, 300]
click at [42, 159] on div "Add Column" at bounding box center [314, 184] width 563 height 236
click at [42, 185] on div "Add Column" at bounding box center [314, 184] width 563 height 236
click at [42, 201] on div "Add Column" at bounding box center [314, 184] width 563 height 236
click at [42, 224] on div "Add Column" at bounding box center [314, 184] width 563 height 236
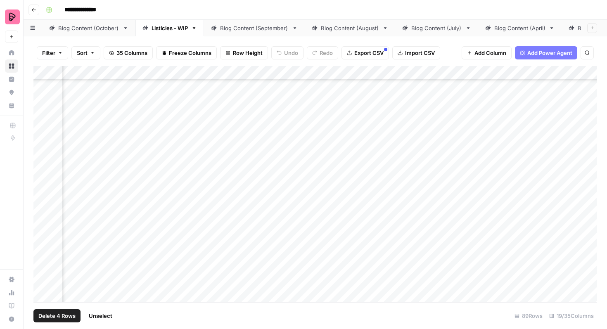
click at [42, 247] on div "Add Column" at bounding box center [314, 184] width 563 height 236
click at [43, 265] on div "Add Column" at bounding box center [314, 184] width 563 height 236
click at [42, 146] on div "Add Column" at bounding box center [314, 184] width 563 height 236
click at [43, 168] on div "Add Column" at bounding box center [314, 184] width 563 height 236
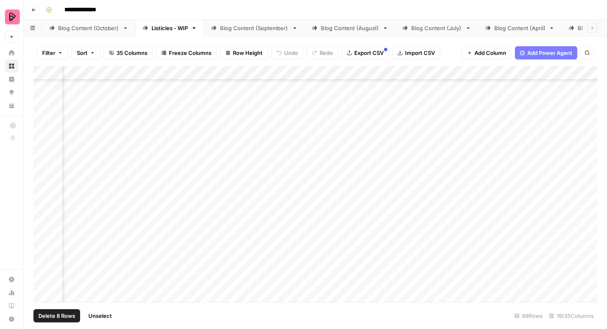
click at [42, 189] on div "Add Column" at bounding box center [314, 184] width 563 height 236
click at [43, 211] on div "Add Column" at bounding box center [314, 184] width 563 height 236
click at [41, 232] on div "Add Column" at bounding box center [314, 184] width 563 height 236
click at [42, 255] on div "Add Column" at bounding box center [314, 184] width 563 height 236
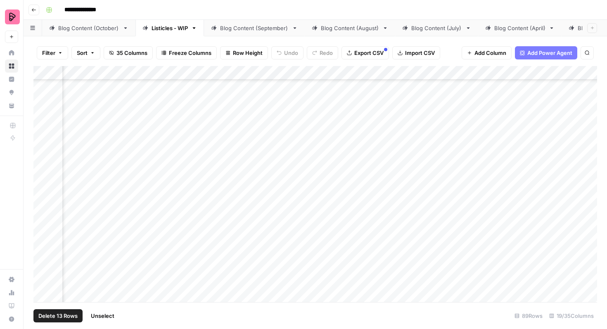
click at [43, 151] on div "Add Column" at bounding box center [314, 184] width 563 height 236
click at [44, 177] on div "Add Column" at bounding box center [314, 184] width 563 height 236
click at [42, 195] on div "Add Column" at bounding box center [314, 184] width 563 height 236
click at [42, 215] on div "Add Column" at bounding box center [314, 184] width 563 height 236
click at [41, 238] on div "Add Column" at bounding box center [314, 184] width 563 height 236
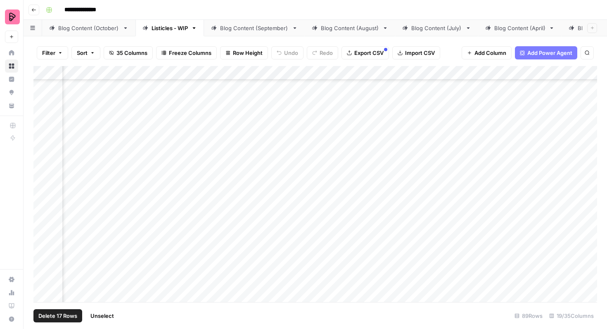
click at [158, 234] on div "Add Column" at bounding box center [314, 184] width 563 height 236
click at [158, 193] on div "Add Column" at bounding box center [314, 184] width 563 height 236
click at [156, 215] on div "Add Column" at bounding box center [314, 184] width 563 height 236
click at [156, 237] on div "Add Column" at bounding box center [314, 184] width 563 height 236
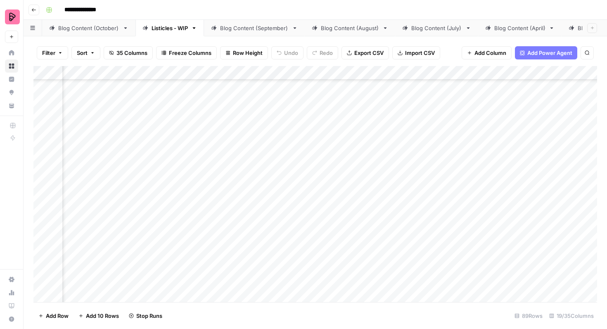
click at [158, 258] on div "Add Column" at bounding box center [314, 184] width 563 height 236
click at [162, 189] on div "Add Column" at bounding box center [314, 184] width 563 height 236
click at [158, 213] on div "Add Column" at bounding box center [314, 184] width 563 height 236
click at [158, 232] on div "Add Column" at bounding box center [314, 184] width 563 height 236
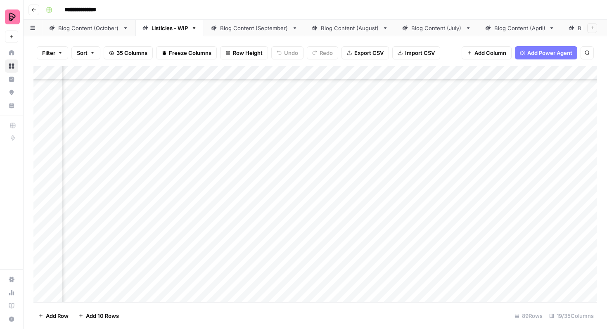
click at [83, 29] on div "Blog Content (October)" at bounding box center [88, 28] width 61 height 8
click at [178, 32] on link "Listicles - WIP" at bounding box center [169, 28] width 69 height 17
click at [98, 29] on div "Blog Content (October)" at bounding box center [88, 28] width 61 height 8
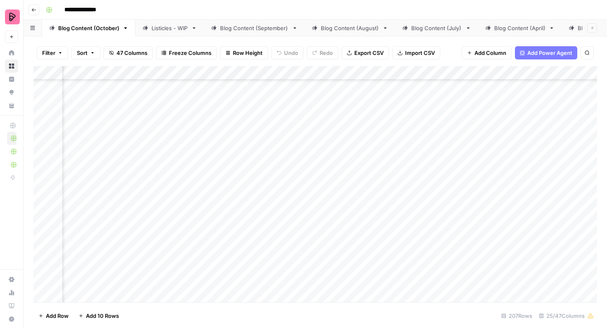
scroll to position [1428, 436]
click at [178, 30] on div "Listicles - WIP" at bounding box center [169, 28] width 36 height 8
click at [230, 28] on div "Blog Content (September)" at bounding box center [254, 28] width 69 height 8
click at [177, 29] on div "Listicles - WIP" at bounding box center [169, 28] width 36 height 8
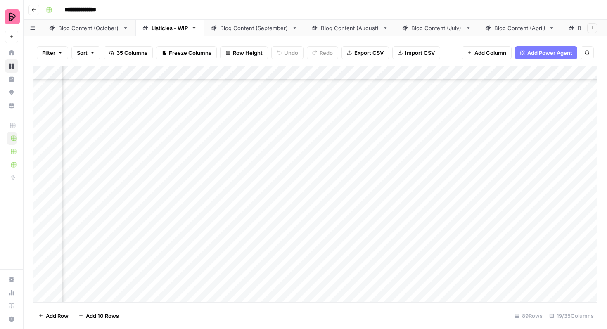
click at [103, 30] on div "Blog Content (October)" at bounding box center [88, 28] width 61 height 8
click at [187, 31] on div "Listicles - WIP" at bounding box center [169, 28] width 36 height 8
click at [569, 29] on div "Blog Content (October) Listicles - WIP Blog Content (September) Blog Content (A…" at bounding box center [315, 28] width 583 height 17
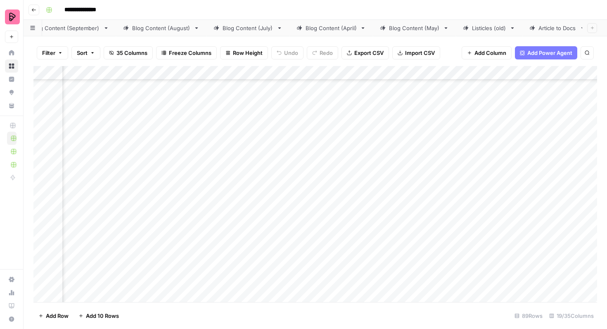
scroll to position [0, 263]
click at [554, 29] on div "Comparisons" at bounding box center [552, 28] width 34 height 8
drag, startPoint x: 552, startPoint y: 26, endPoint x: 244, endPoint y: 22, distance: 307.5
click at [244, 22] on div "Blog Content (October) Listicles - WIP Blog Content (September) Blog Content (A…" at bounding box center [315, 28] width 583 height 17
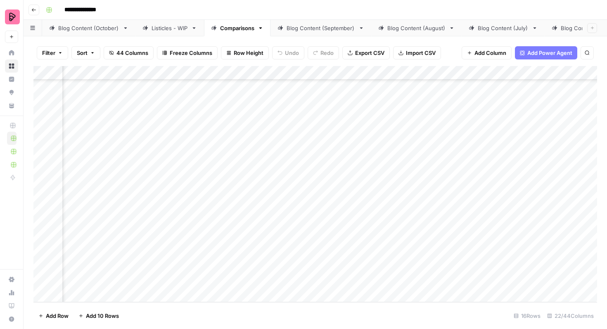
click at [72, 26] on div "Blog Content (October)" at bounding box center [88, 28] width 61 height 8
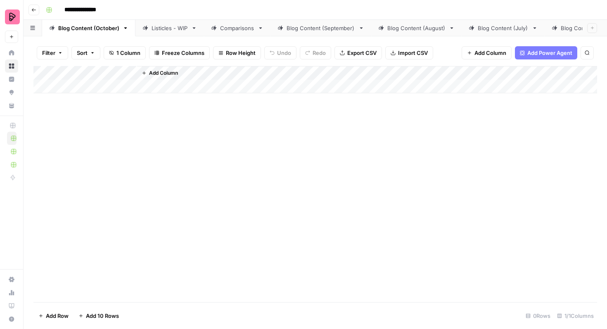
click at [170, 26] on div "Listicles - WIP" at bounding box center [169, 28] width 36 height 8
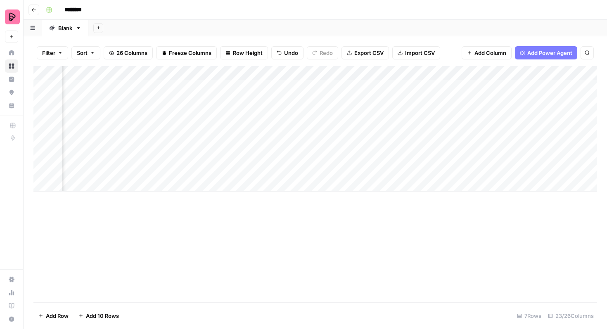
scroll to position [0, 748]
